Goal: Task Accomplishment & Management: Manage account settings

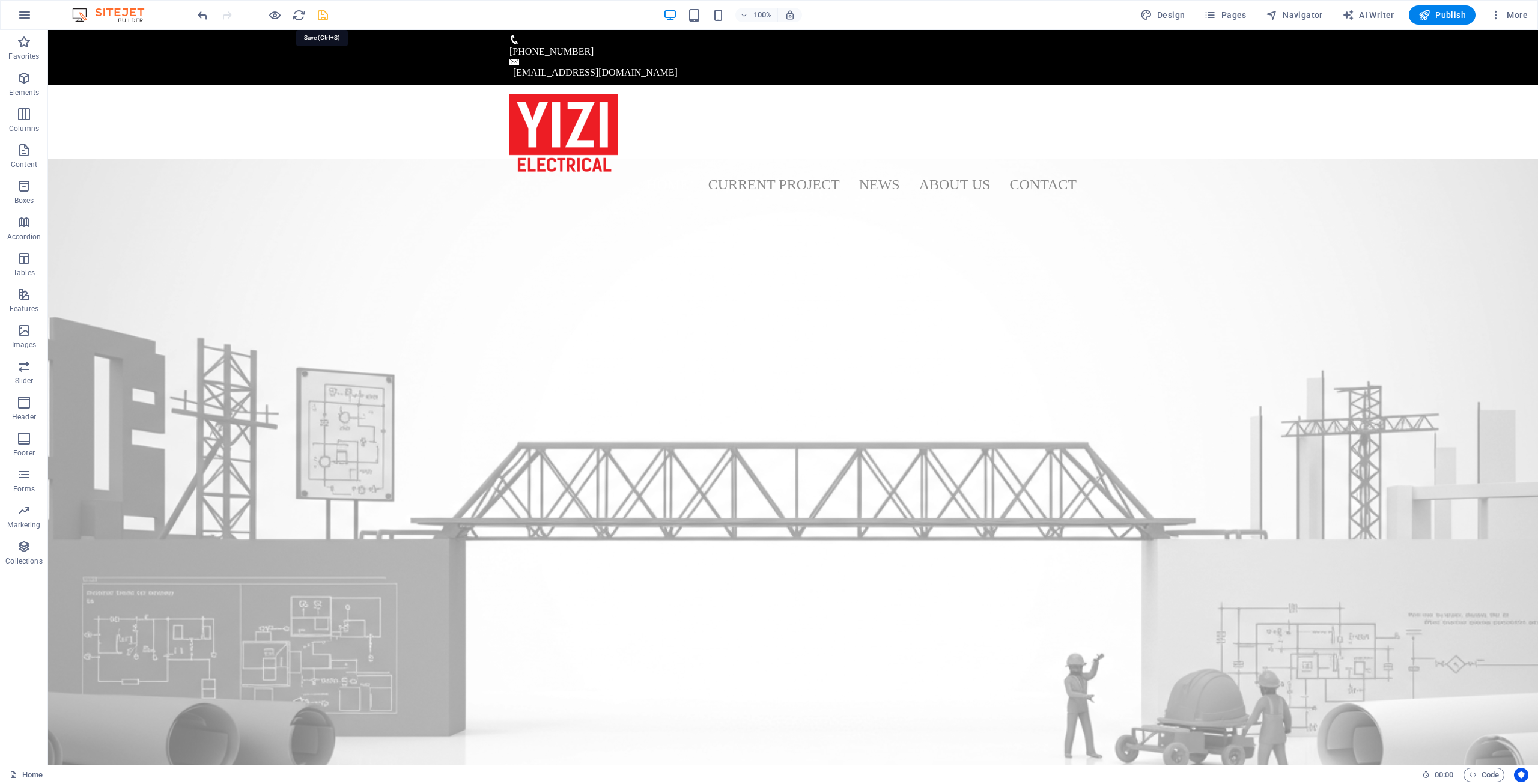
click at [321, 13] on icon "save" at bounding box center [323, 15] width 14 height 14
checkbox input "false"
click at [271, 14] on icon "button" at bounding box center [275, 15] width 14 height 14
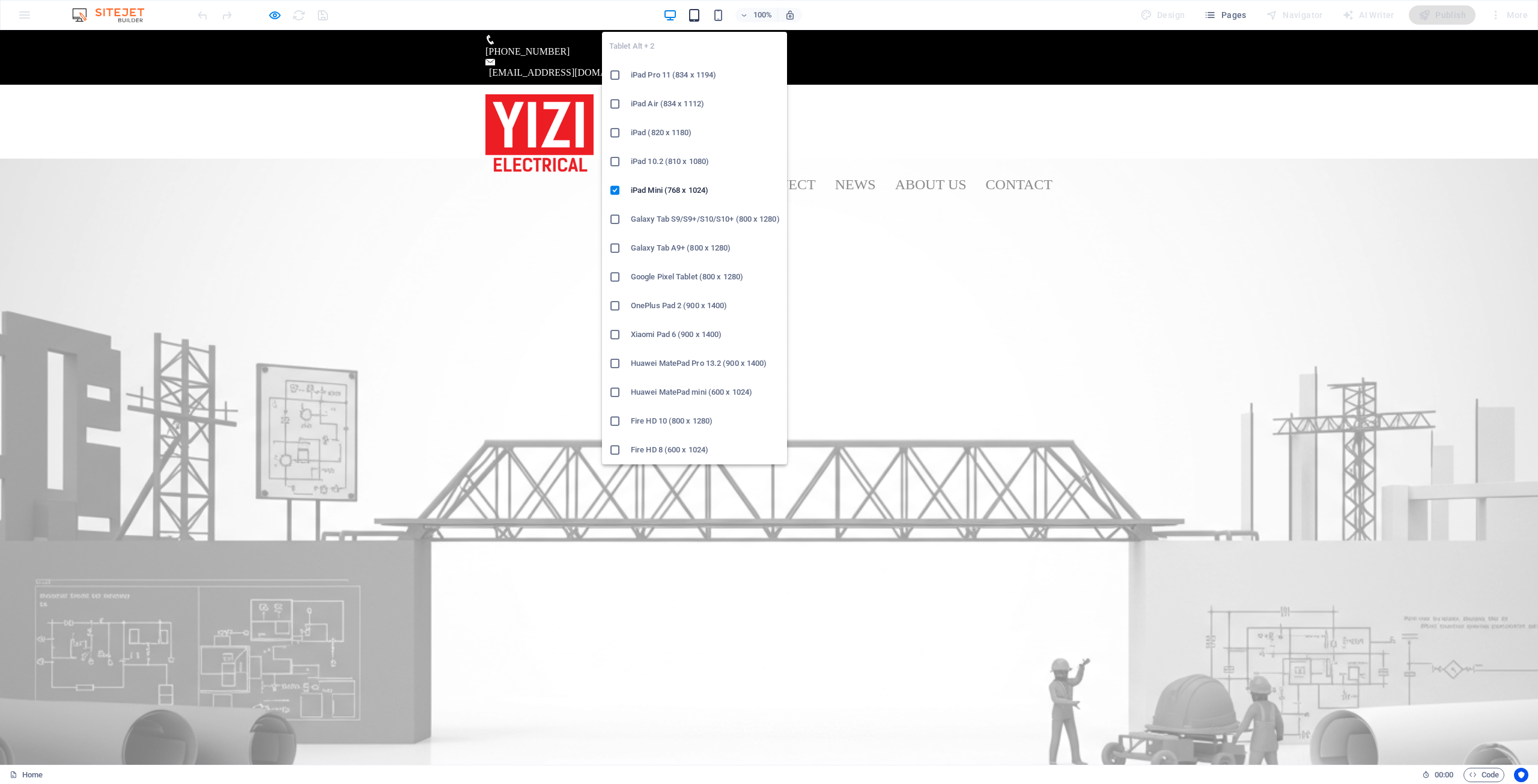
click at [693, 17] on icon "button" at bounding box center [694, 15] width 14 height 14
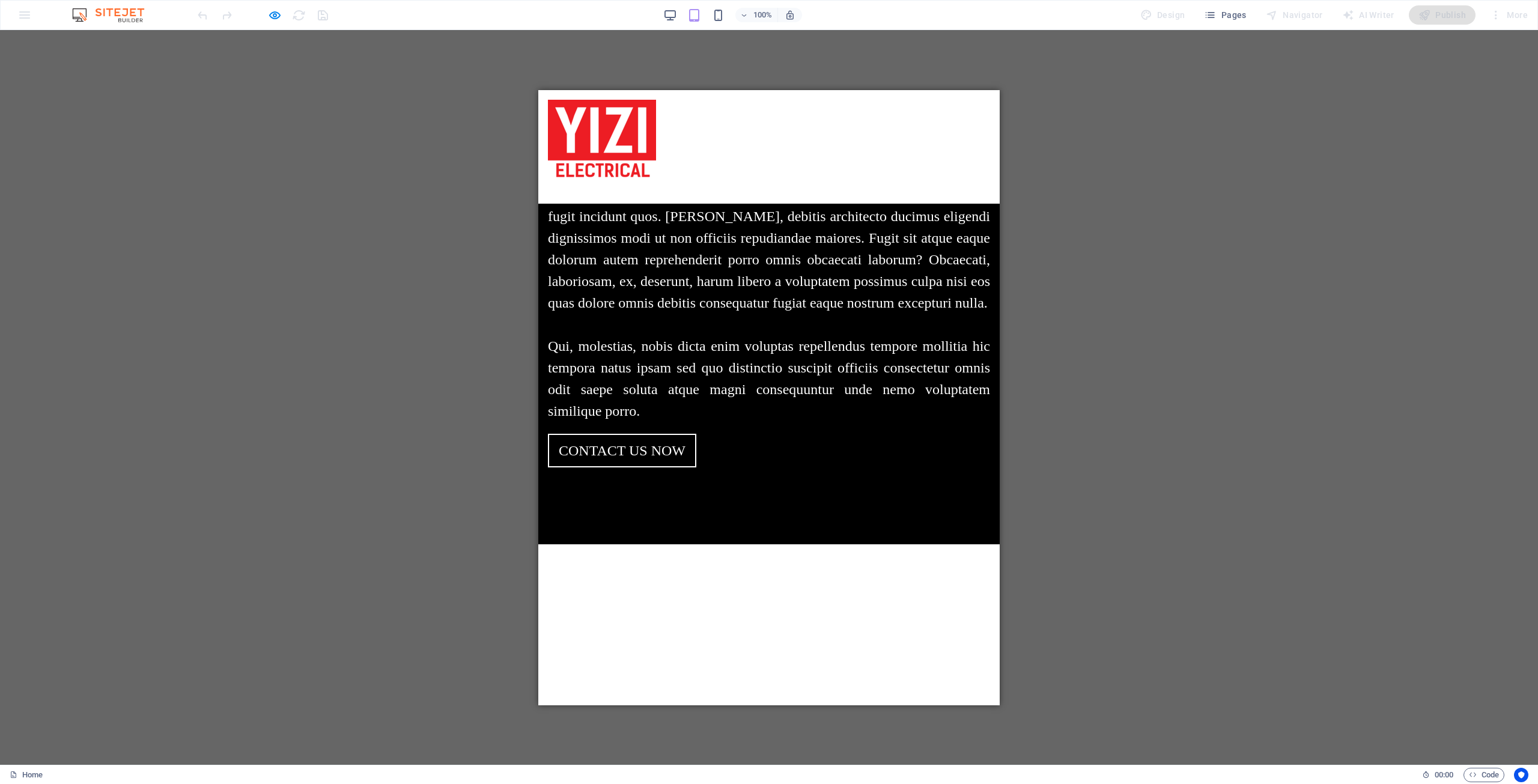
scroll to position [961, 0]
click at [808, 173] on header "Home Current Project News About us Contact Menu" at bounding box center [769, 146] width 461 height 113
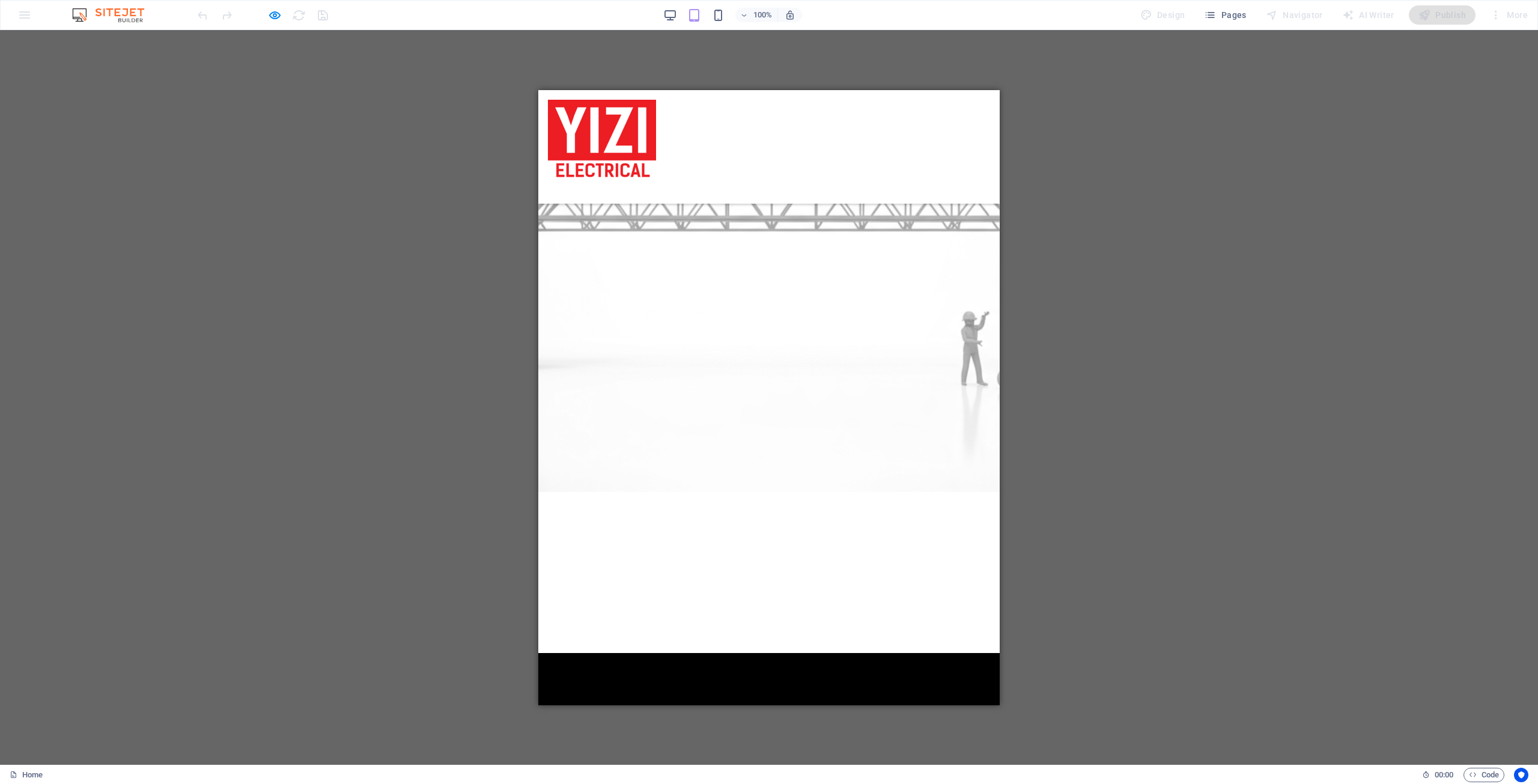
scroll to position [0, 0]
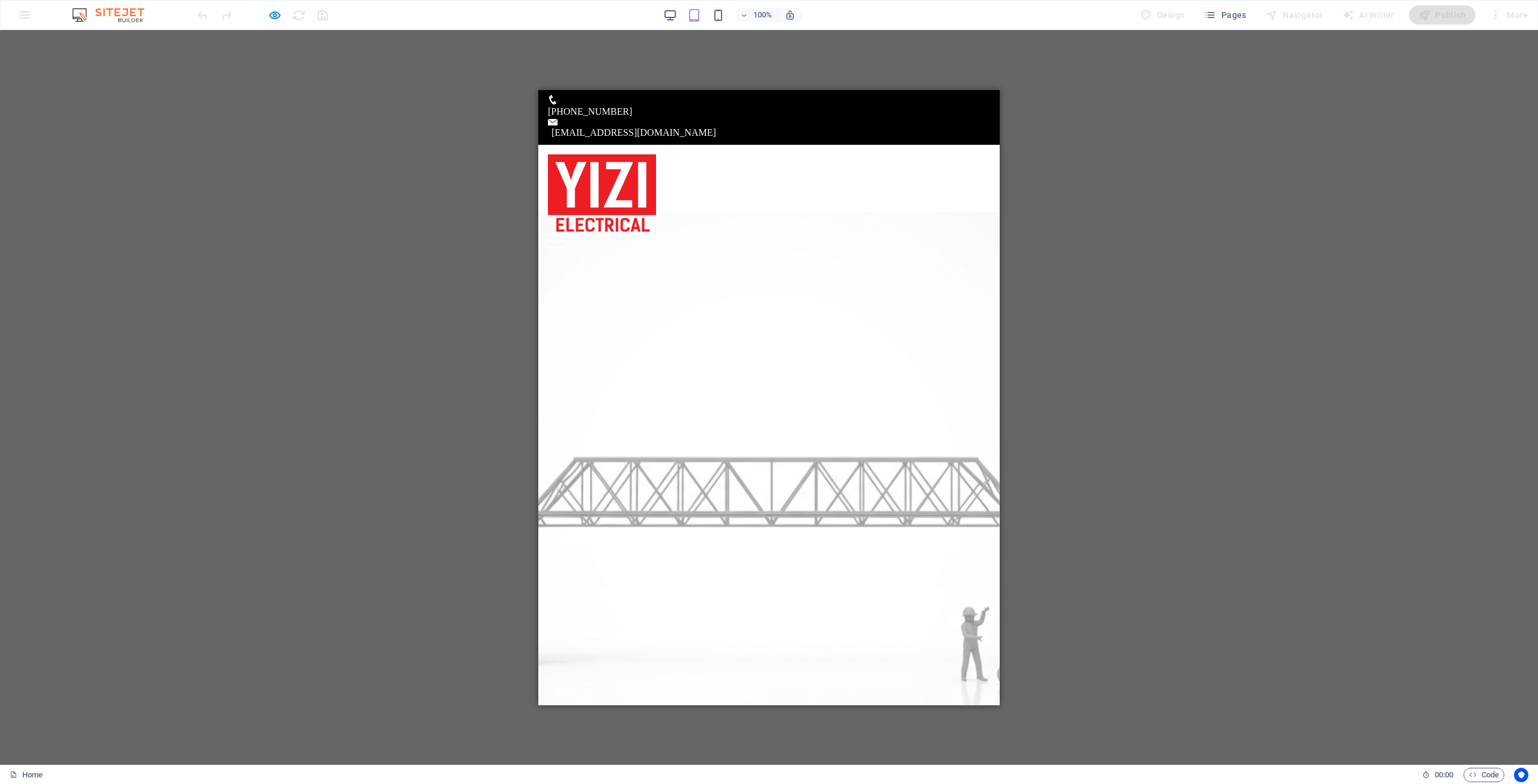
click at [913, 144] on header "Home Current Project News About us Contact Menu" at bounding box center [769, 201] width 461 height 113
click at [713, 188] on header "Home Current Project News About us Contact Menu" at bounding box center [769, 201] width 461 height 113
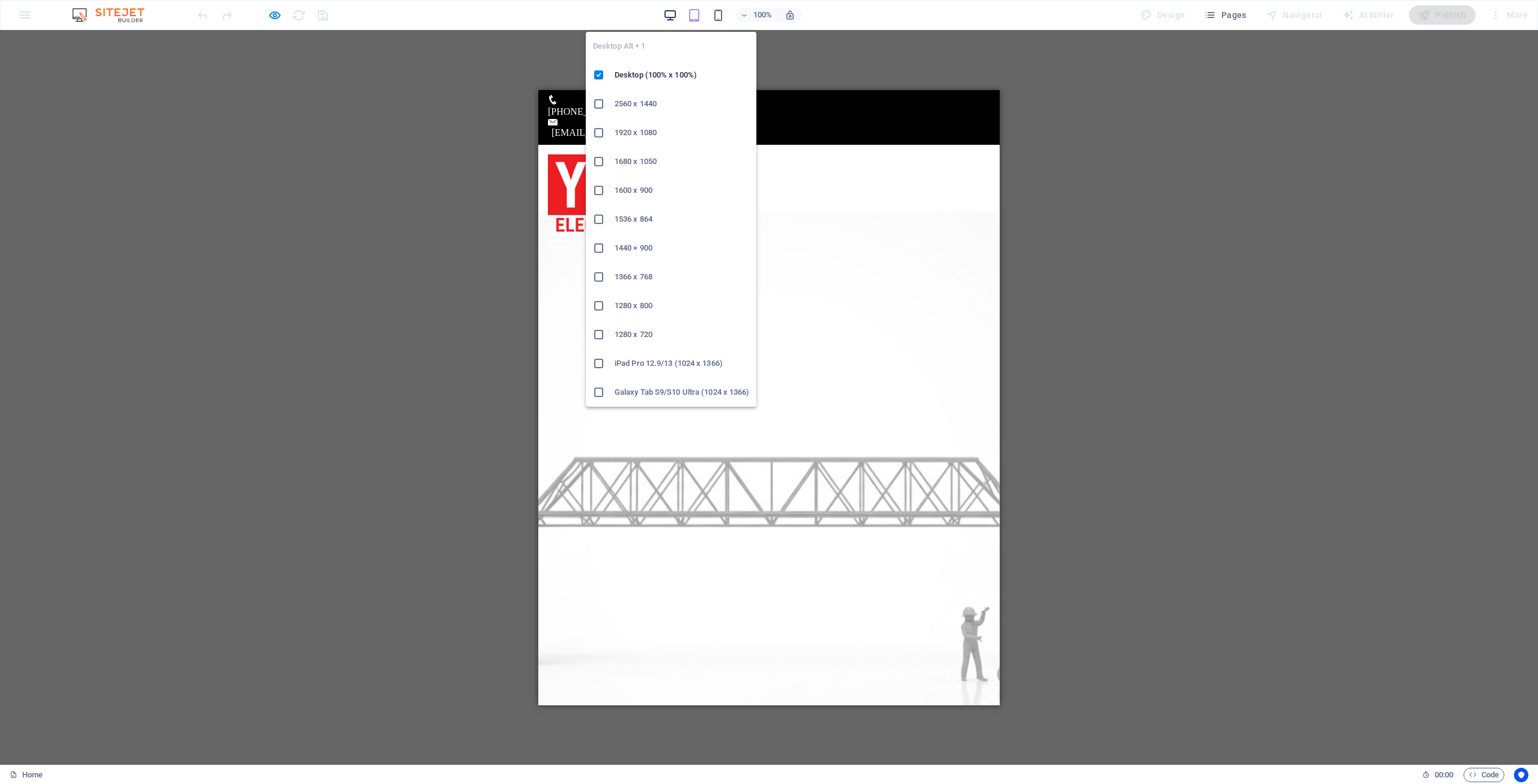
click at [674, 16] on icon "button" at bounding box center [670, 15] width 14 height 14
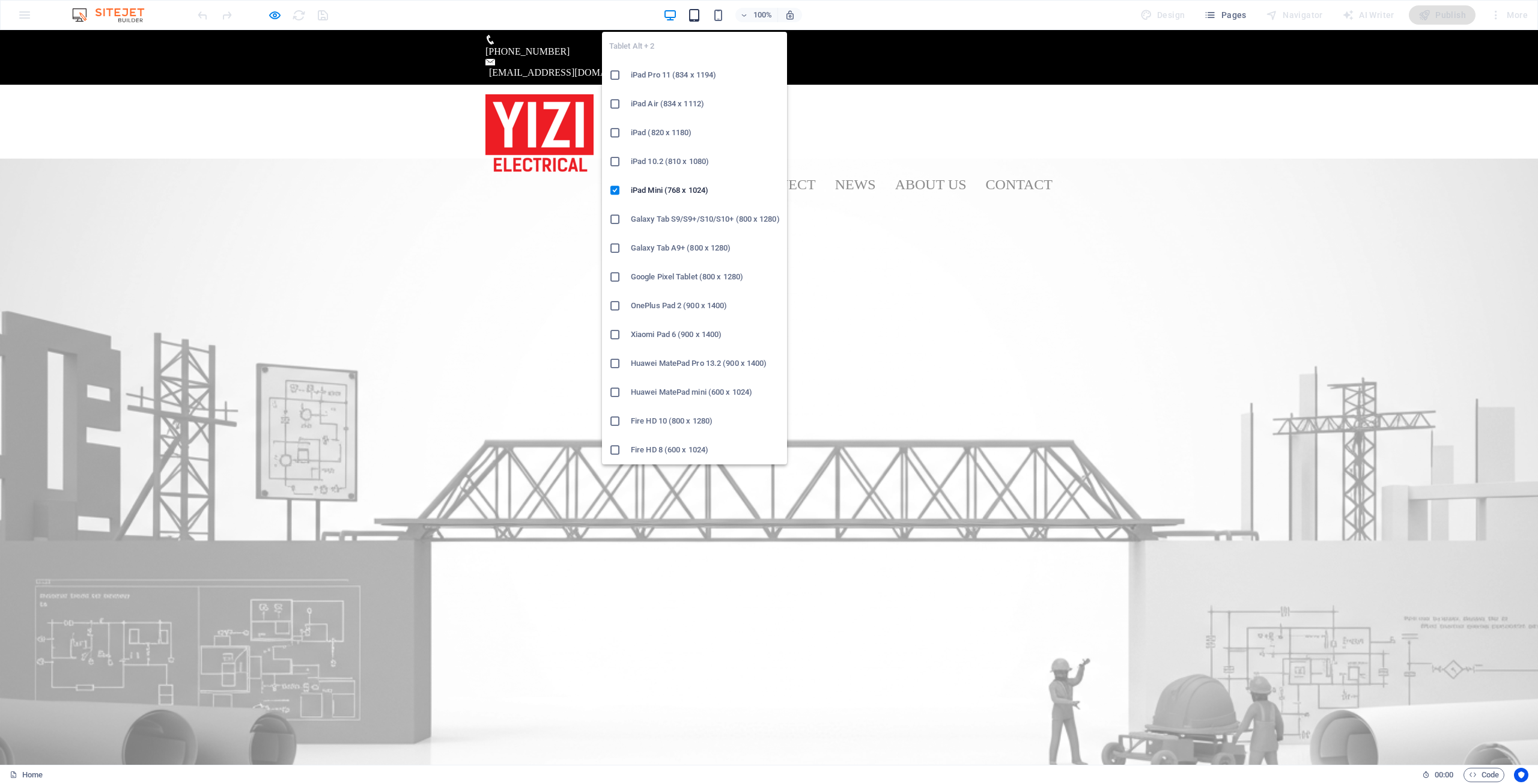
click at [694, 14] on icon "button" at bounding box center [694, 15] width 14 height 14
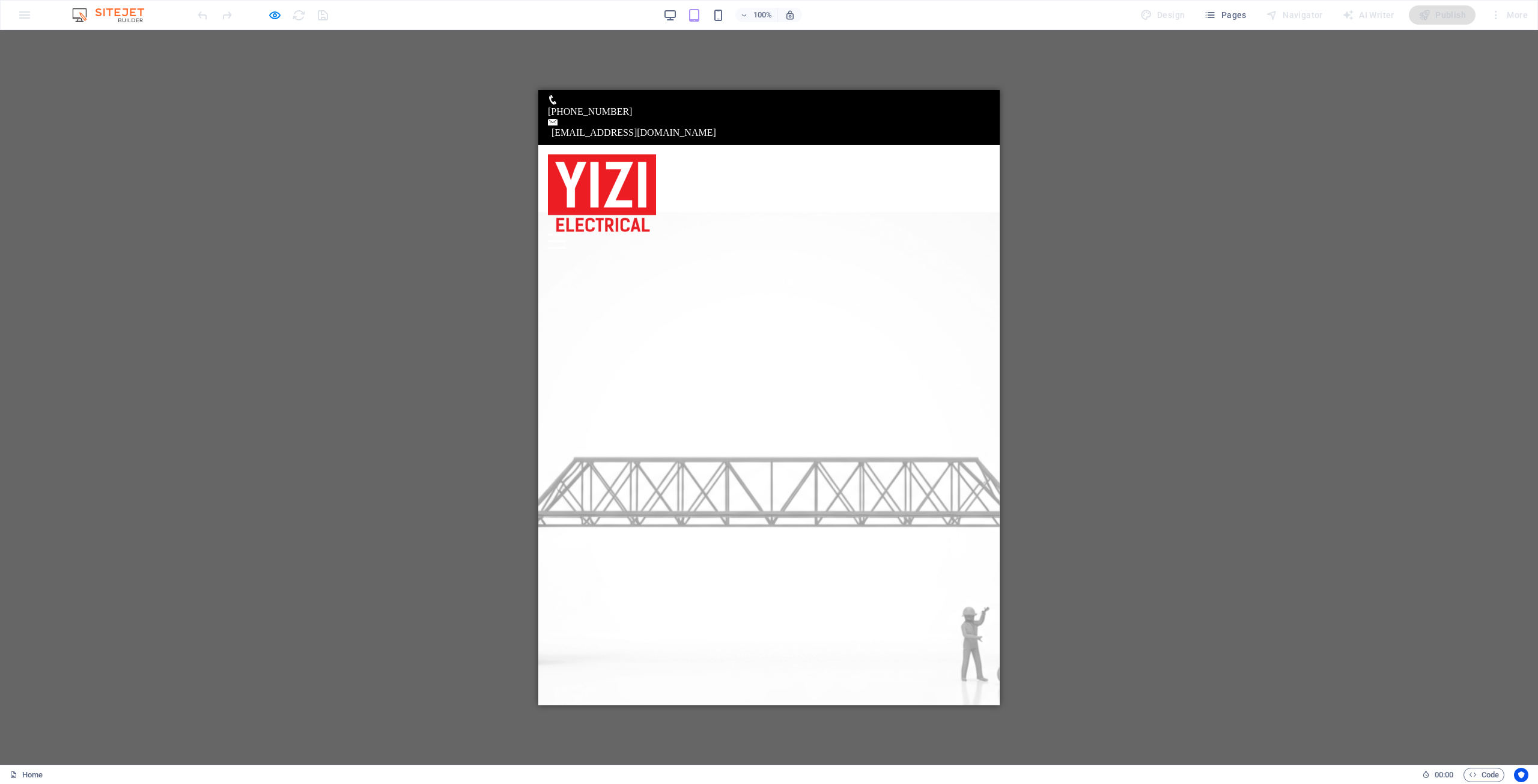
click at [851, 101] on div "[PHONE_NUMBER] [EMAIL_ADDRESS][DOMAIN_NAME]" at bounding box center [769, 117] width 461 height 55
click at [607, 154] on img at bounding box center [602, 193] width 108 height 79
drag, startPoint x: 545, startPoint y: 222, endPoint x: 881, endPoint y: 223, distance: 336.0
click at [580, 258] on div at bounding box center [769, 273] width 461 height 30
drag, startPoint x: 914, startPoint y: 222, endPoint x: 965, endPoint y: 168, distance: 74.3
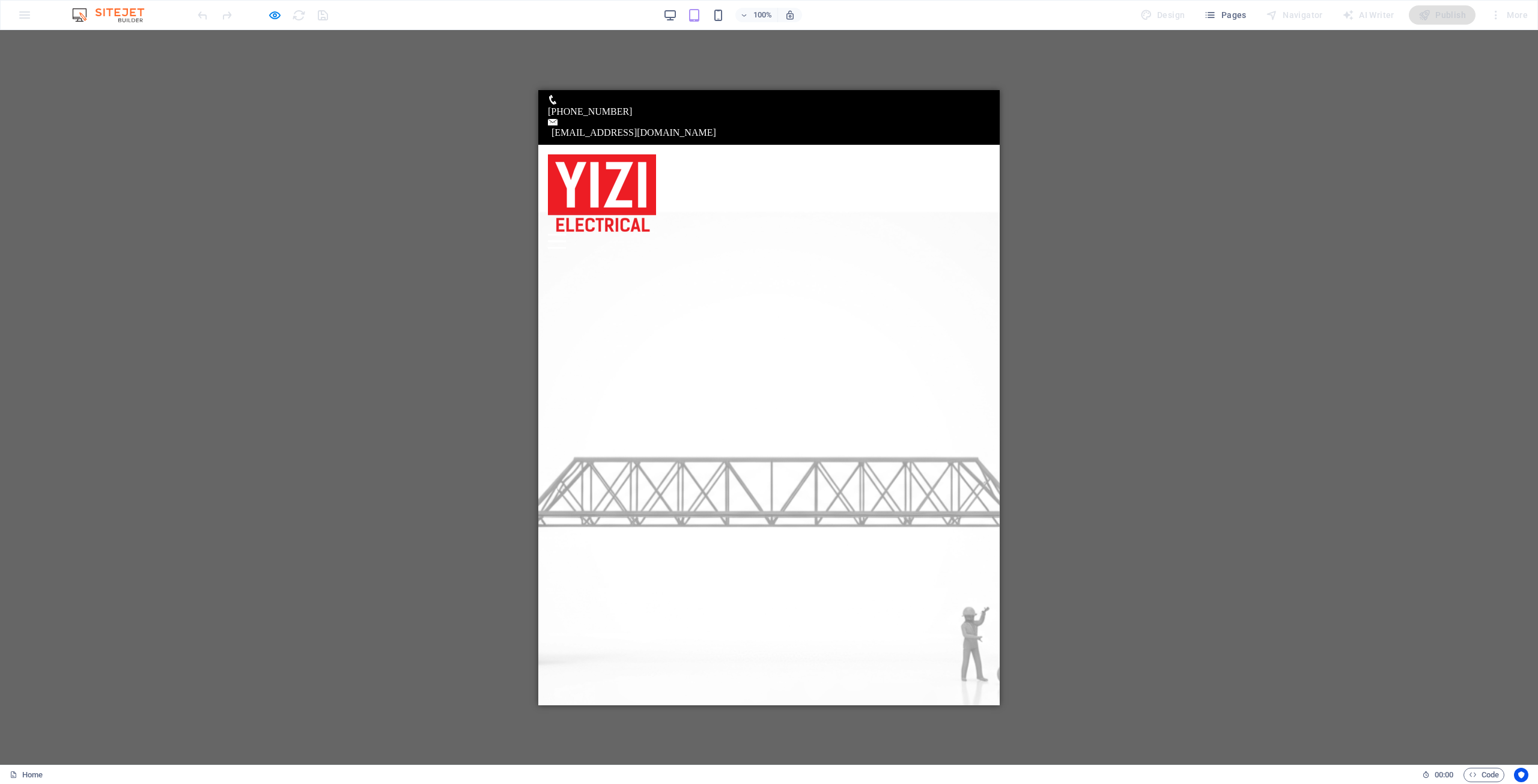
click at [914, 258] on div at bounding box center [769, 273] width 461 height 30
drag, startPoint x: 980, startPoint y: 155, endPoint x: 983, endPoint y: 144, distance: 11.4
click at [982, 150] on header "Home Current Project News About us Contact Menu" at bounding box center [769, 201] width 461 height 113
click at [989, 144] on header "Home Current Project News About us Contact Menu" at bounding box center [769, 201] width 461 height 113
click at [566, 233] on div "Menu" at bounding box center [557, 240] width 18 height 15
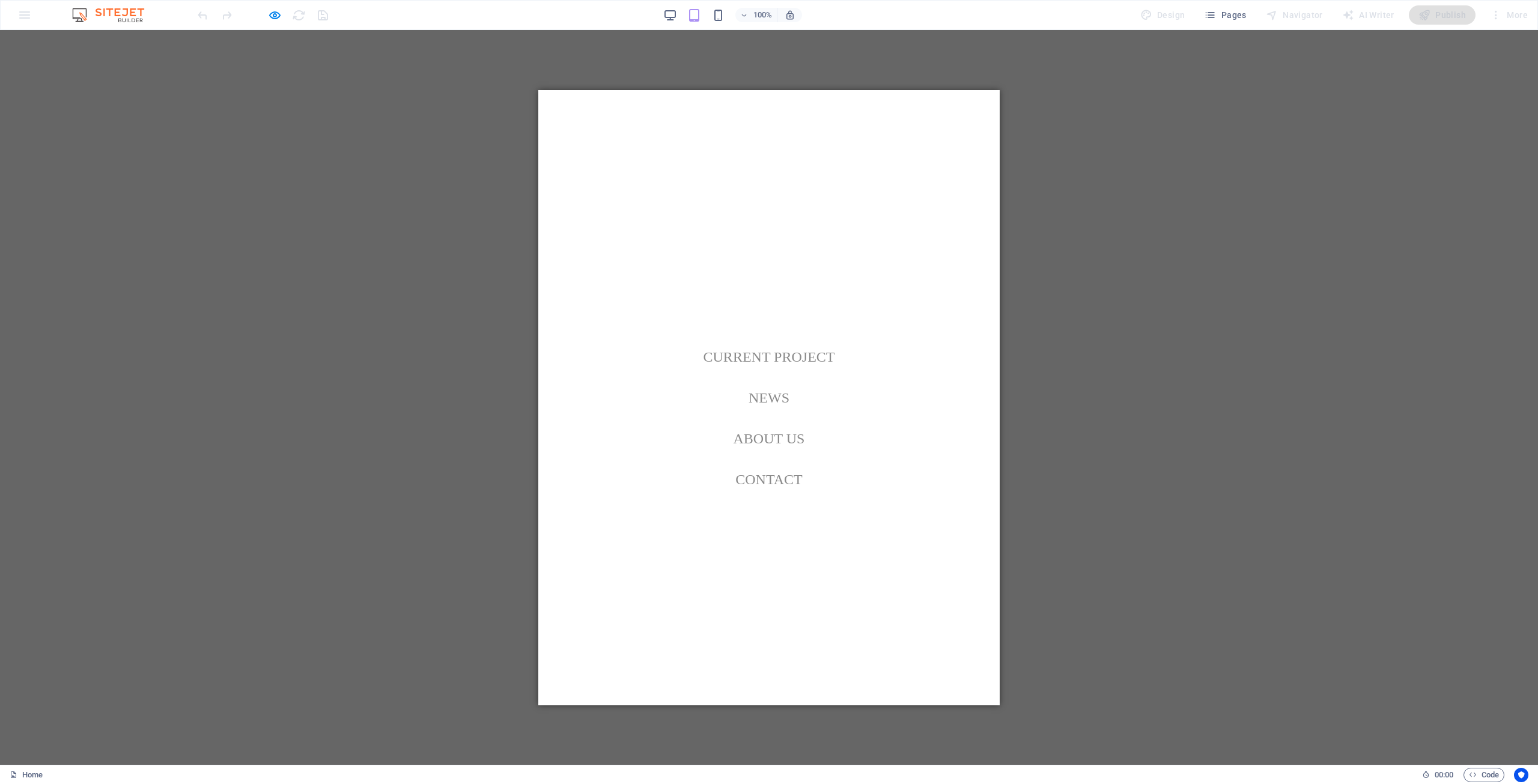
click at [975, 154] on nav "Home Current Project News About us Contact" at bounding box center [769, 397] width 461 height 615
click at [564, 233] on button "Menu" at bounding box center [556, 239] width 14 height 14
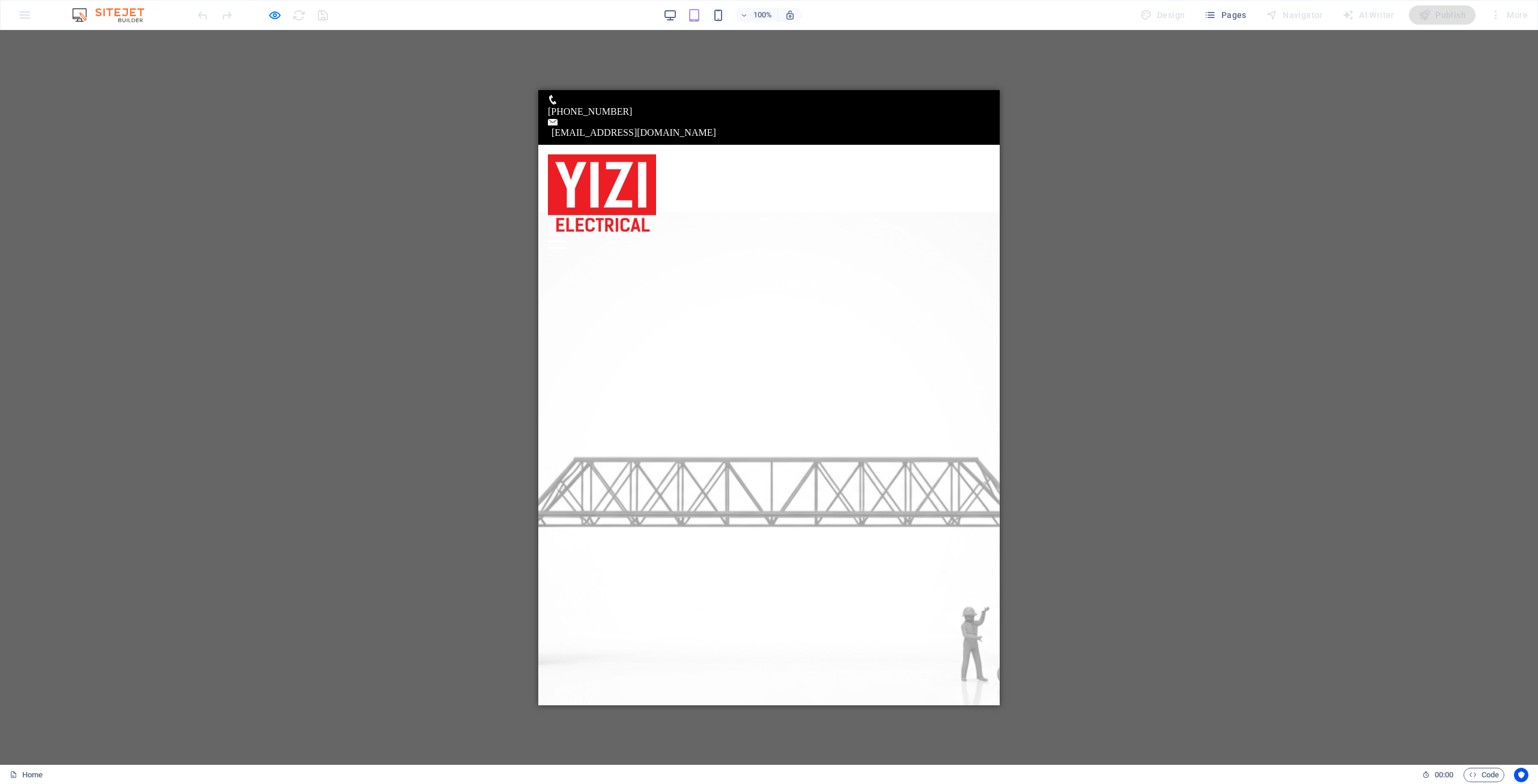
click at [566, 233] on div "Menu" at bounding box center [557, 240] width 18 height 15
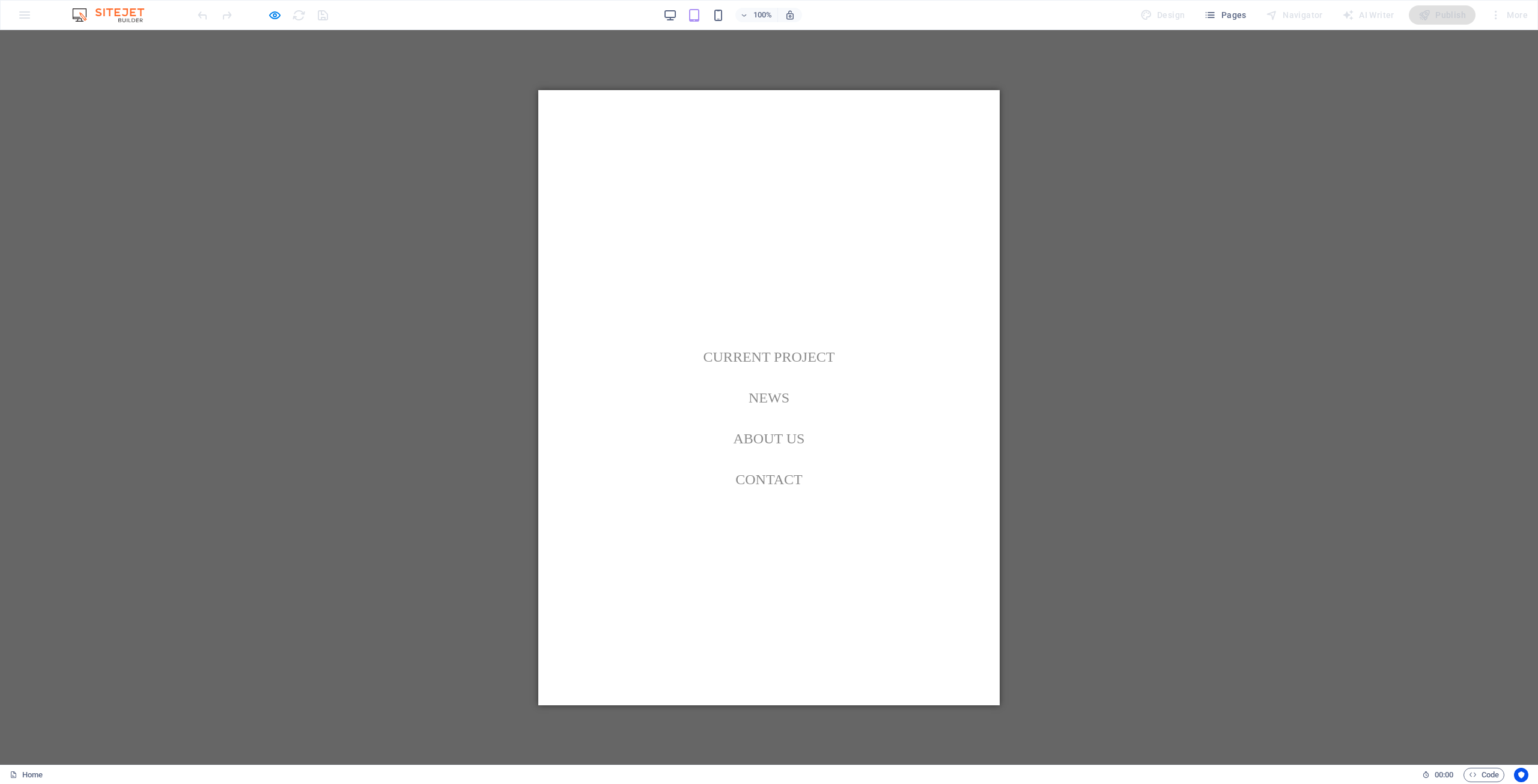
click at [973, 170] on nav "Home Current Project News About us Contact" at bounding box center [769, 397] width 461 height 615
click at [564, 233] on button "Menu" at bounding box center [556, 239] width 14 height 14
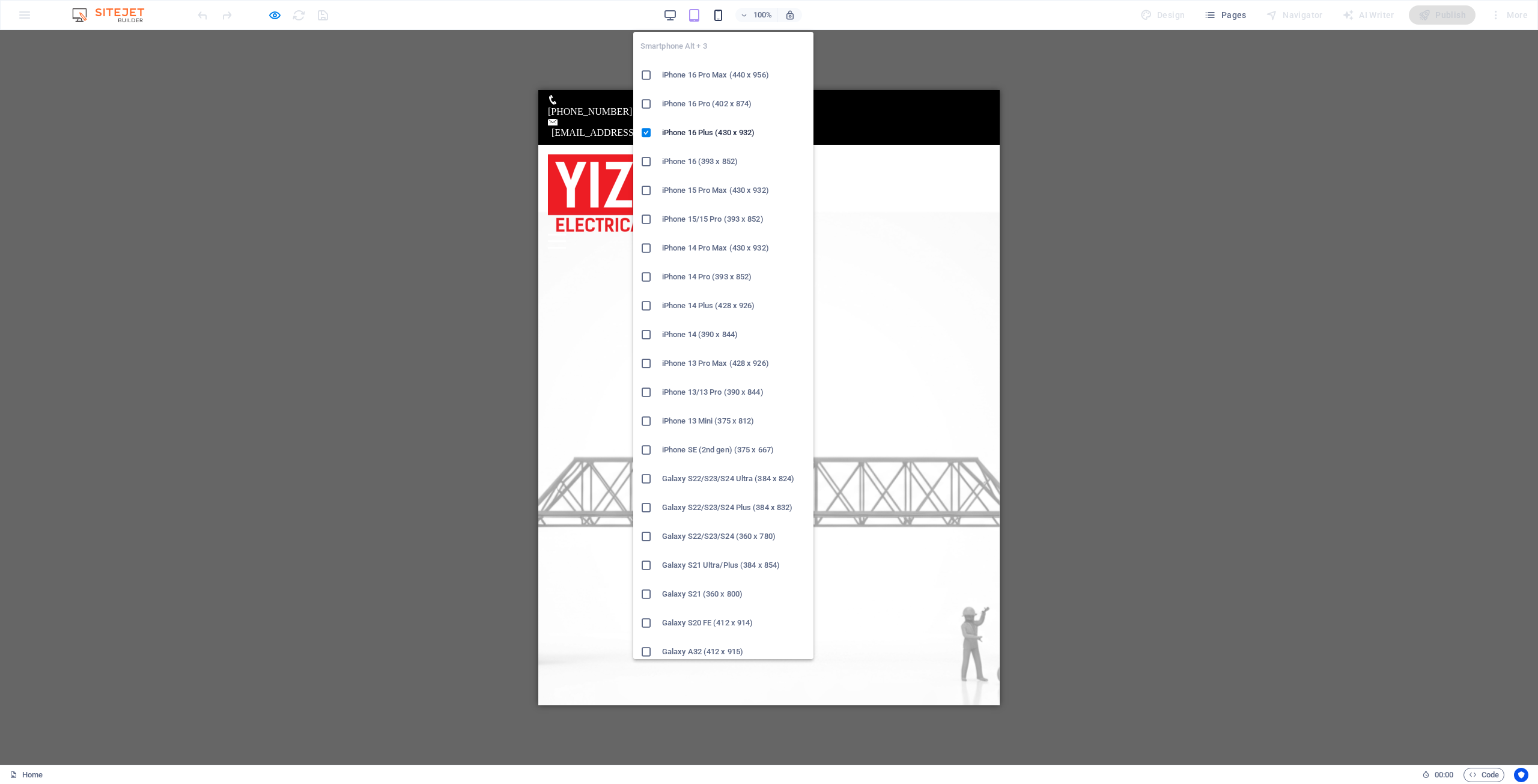
click at [719, 14] on icon "button" at bounding box center [718, 15] width 14 height 14
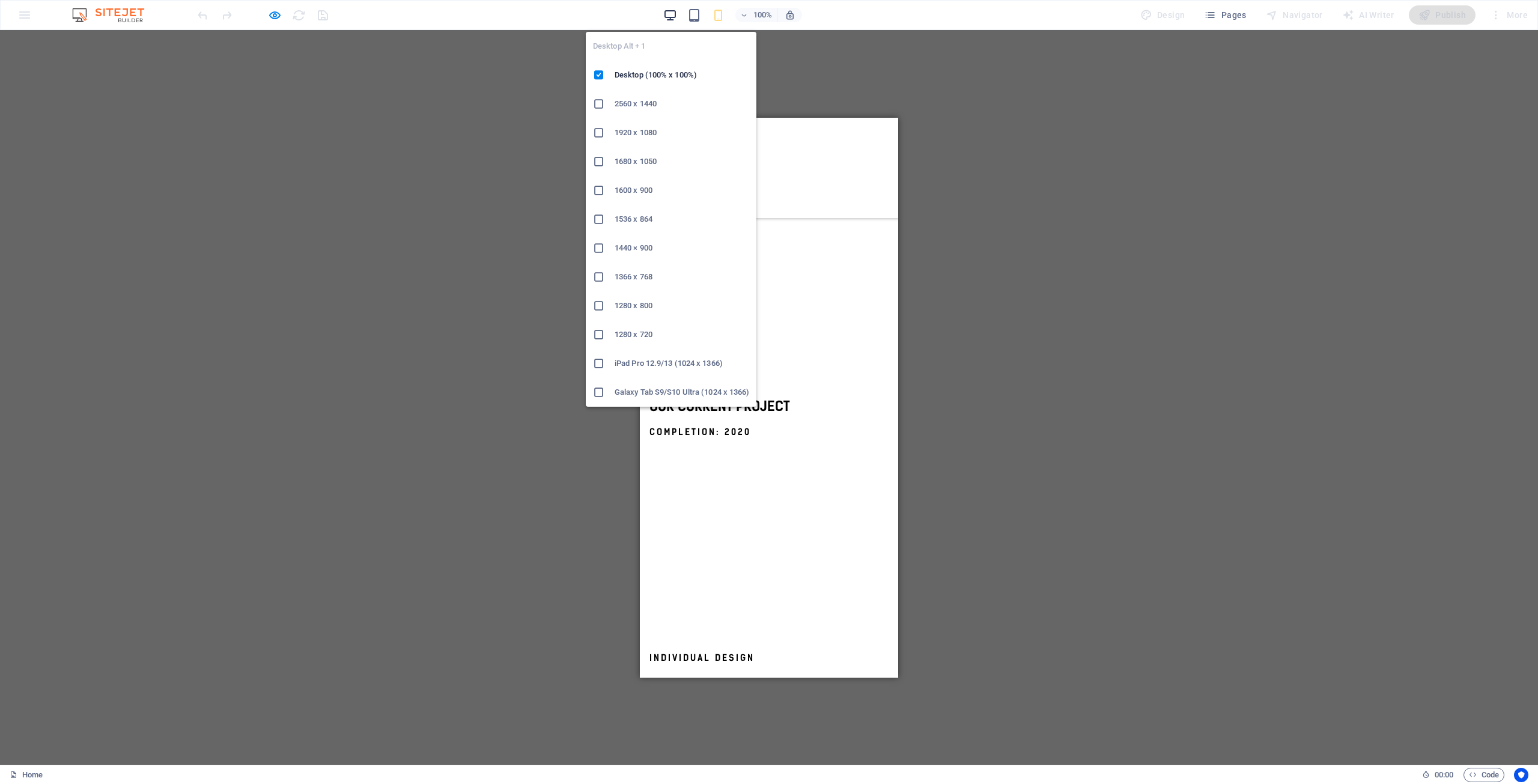
click at [676, 12] on icon "button" at bounding box center [670, 15] width 14 height 14
